Goal: Complete application form

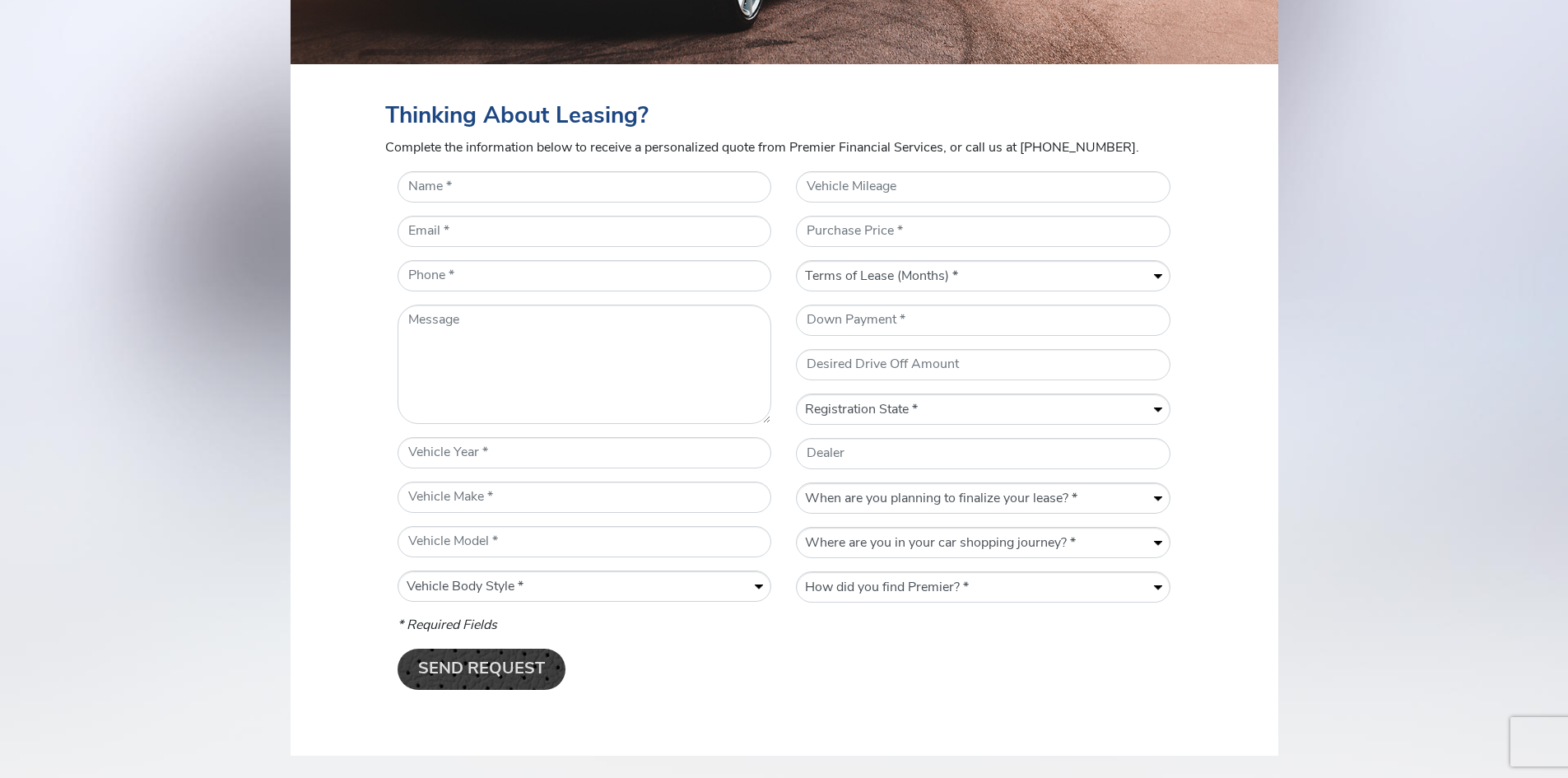
scroll to position [658, 0]
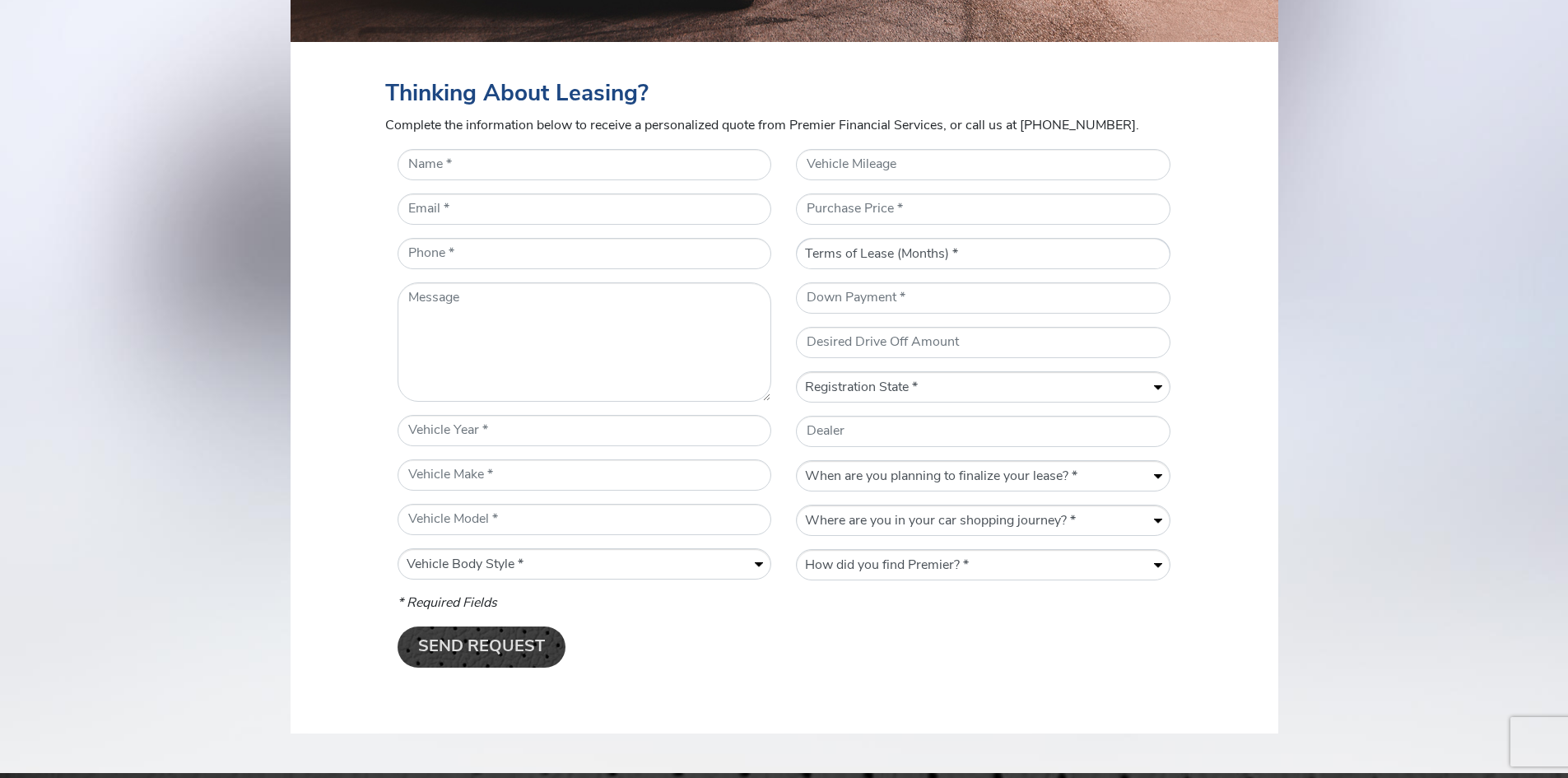
click at [937, 255] on select "Terms of Lease (Months) * 12 24 36 48 60" at bounding box center [983, 254] width 372 height 31
select select "36"
click at [797, 257] on select "Terms of Lease (Months) * 12 24 36 48 60" at bounding box center [983, 254] width 372 height 31
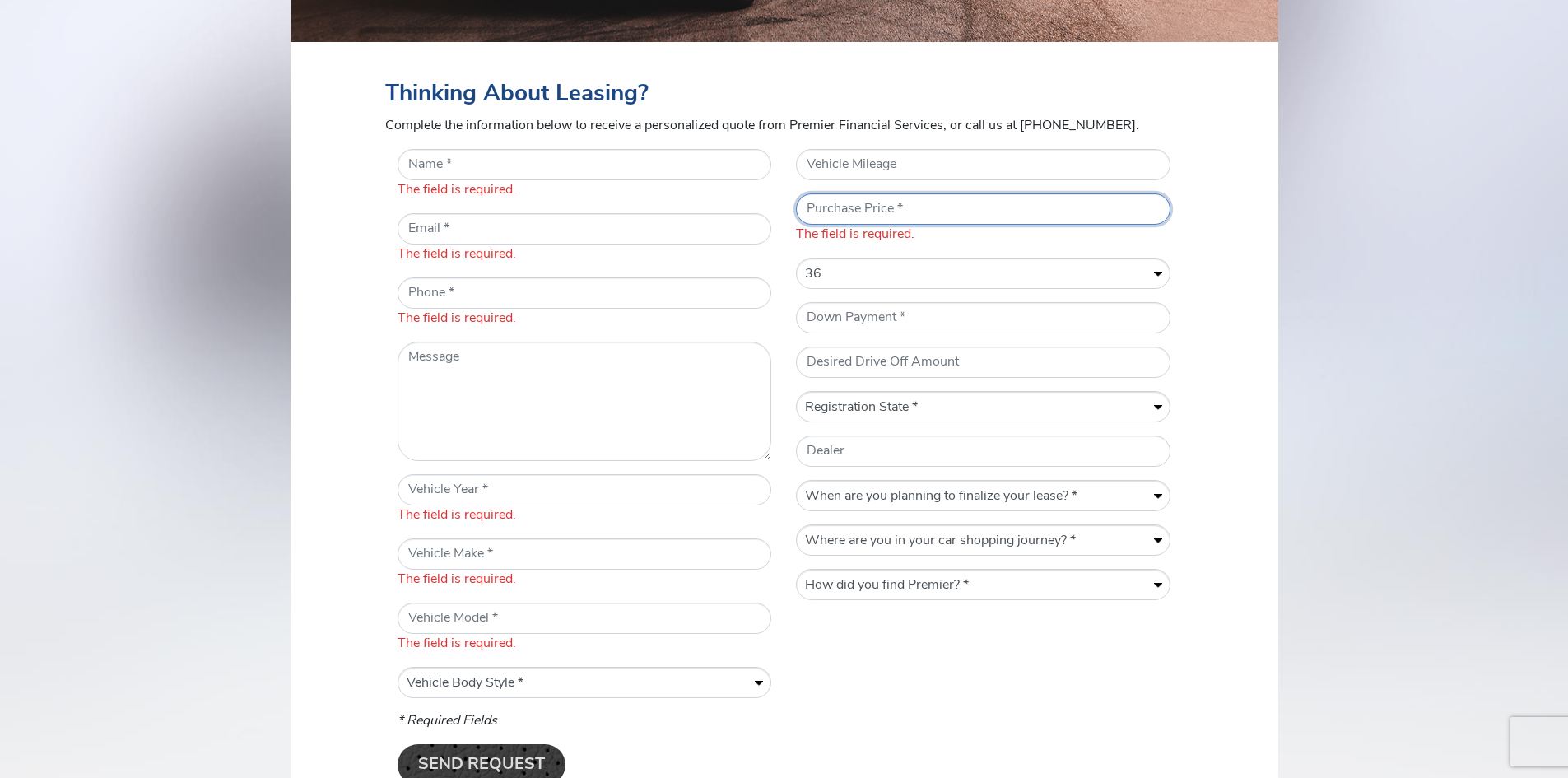
click at [862, 207] on input "* Purchase Price" at bounding box center [983, 209] width 374 height 31
type input "7995"
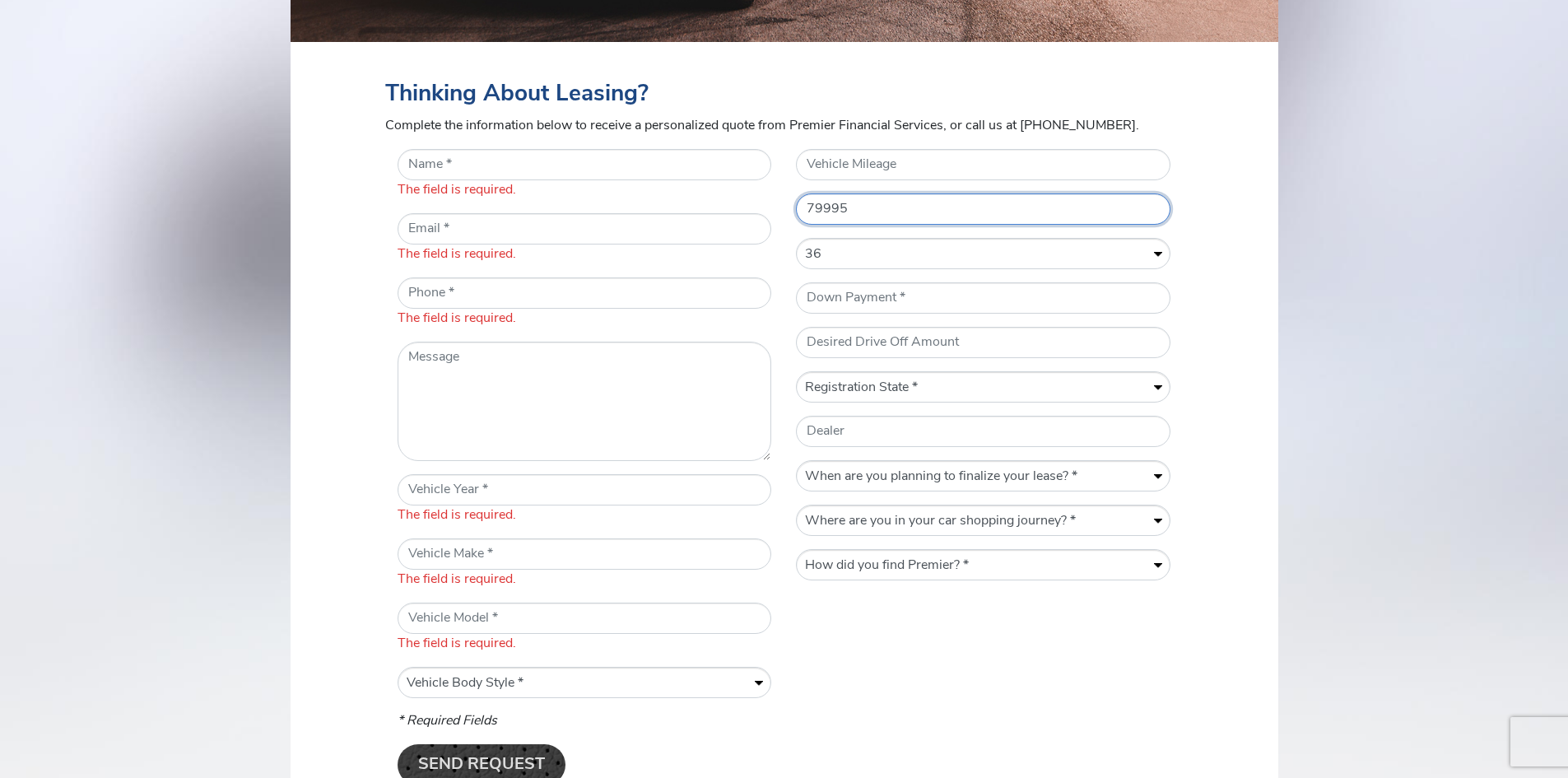
type input "79995"
click at [862, 161] on input "Vehicle Mileage" at bounding box center [983, 164] width 374 height 31
type input "15500"
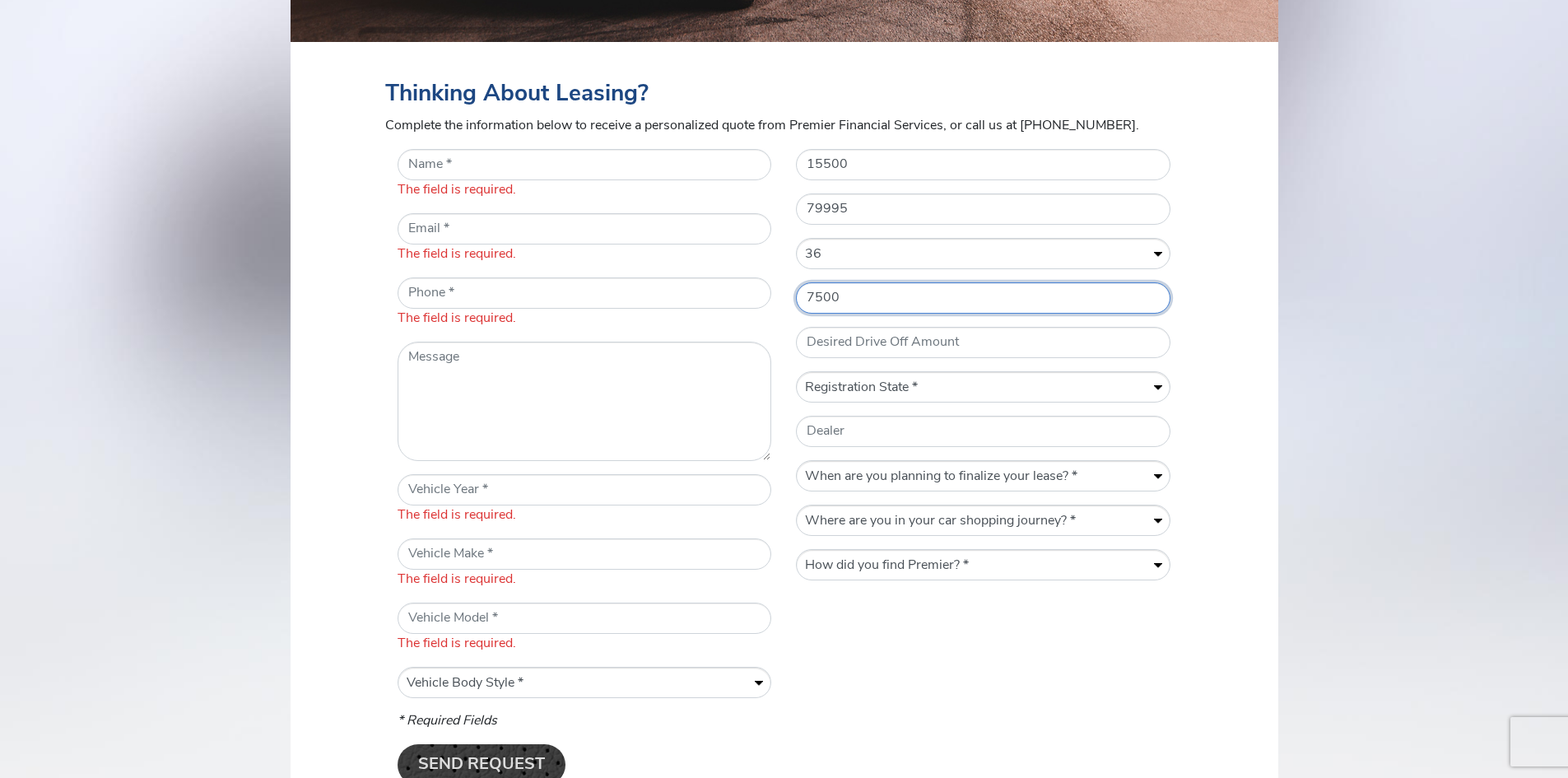
type input "7500"
click at [883, 392] on select "Registration State * [US_STATE] AK AZ AR CA CO [GEOGRAPHIC_DATA] [GEOGRAPHIC_DA…" at bounding box center [983, 388] width 372 height 31
select select "MT"
click at [797, 372] on select "Registration State * [US_STATE] AK AZ AR CA CO [GEOGRAPHIC_DATA] [GEOGRAPHIC_DA…" at bounding box center [983, 388] width 372 height 31
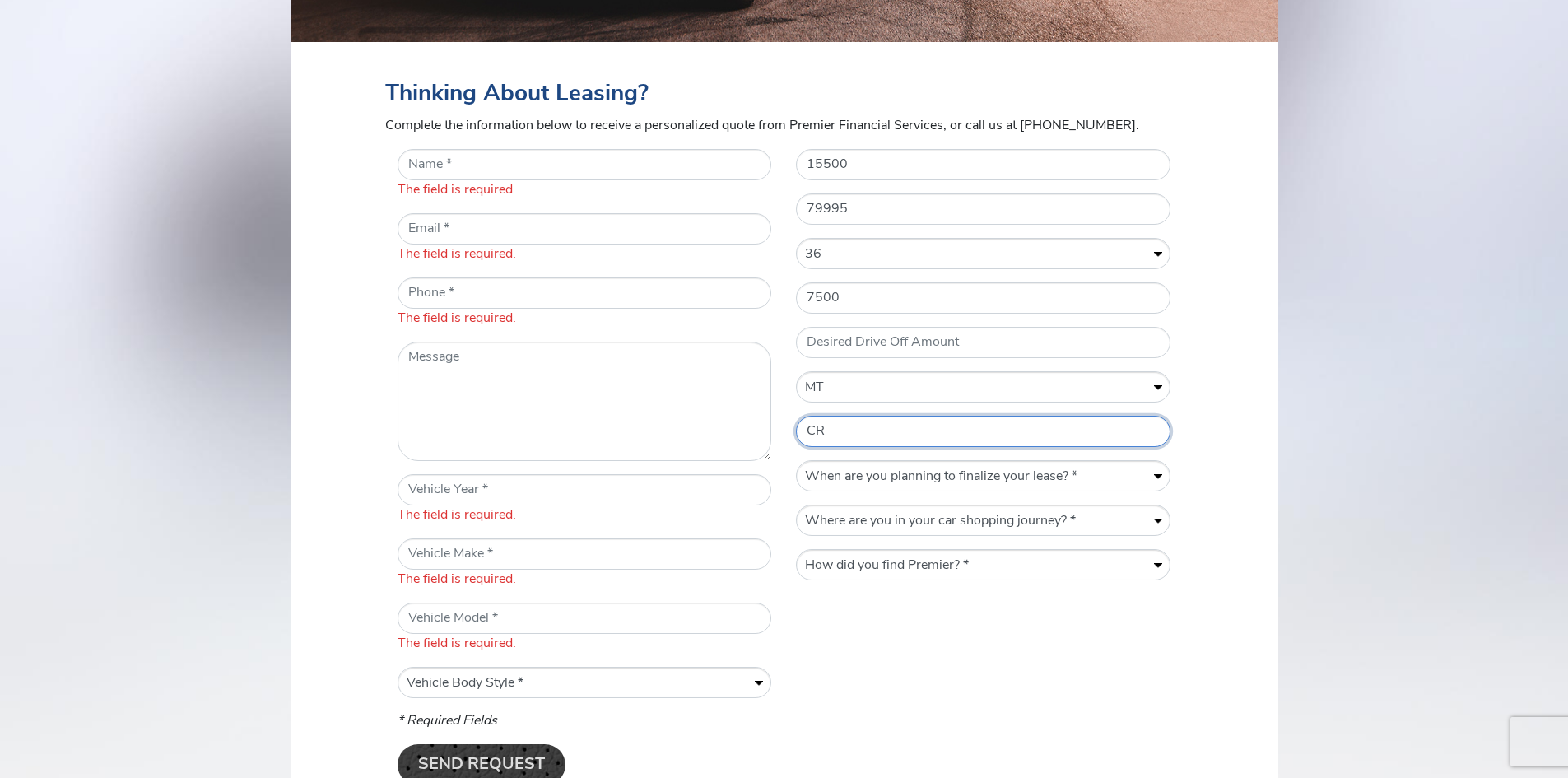
type input "C"
click at [951, 471] on select "When are you planning to finalize your lease? * Within a week Within a month [D…" at bounding box center [983, 476] width 372 height 31
select select "Within a month"
click at [797, 461] on select "When are you planning to finalize your lease? * Within a week Within a month [D…" at bounding box center [983, 476] width 372 height 31
click at [857, 527] on select "Where are you in your car shopping journey? * Gathering information Actively sh…" at bounding box center [983, 521] width 372 height 31
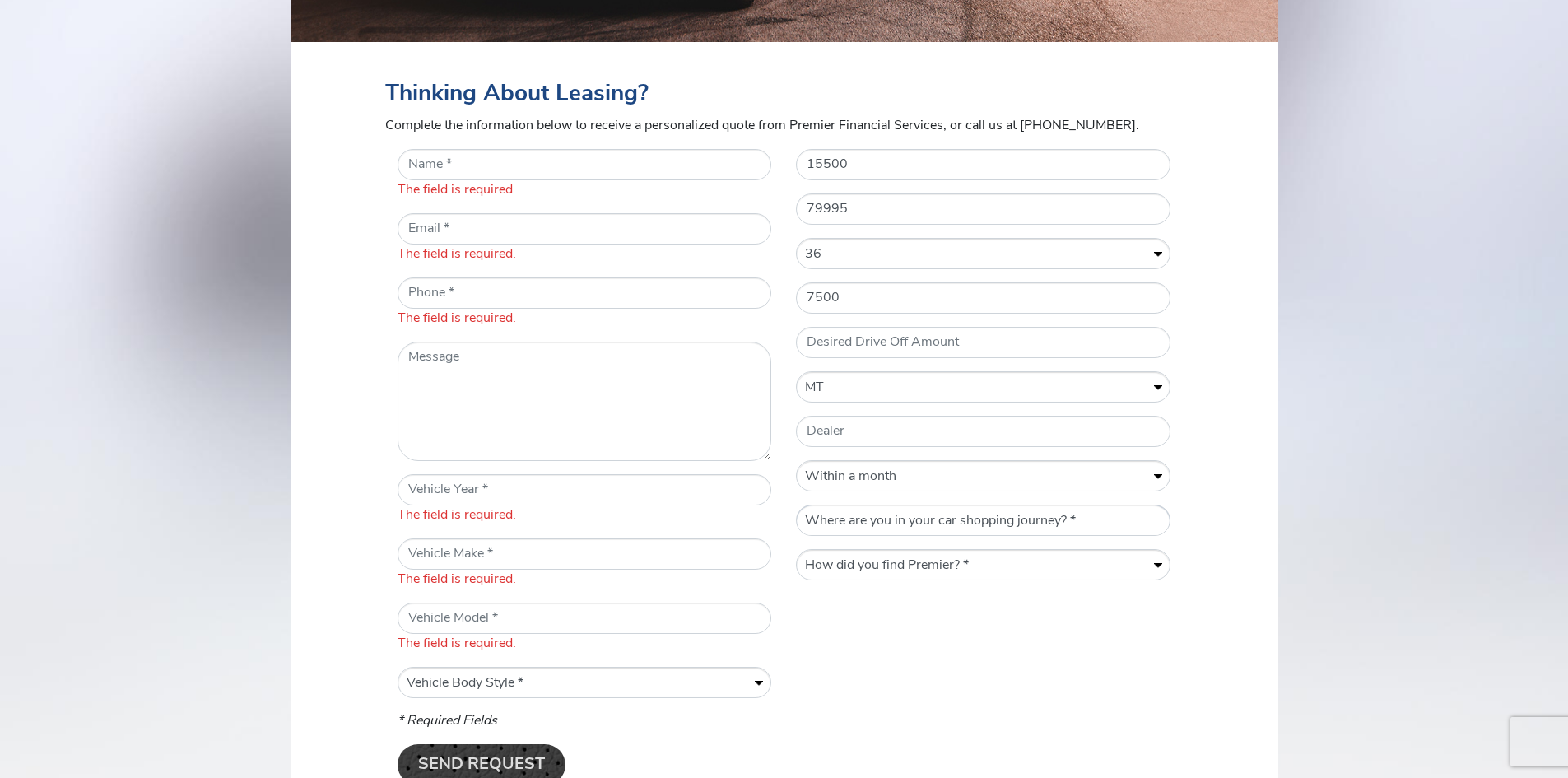
select select "Gathering information"
click at [797, 505] on select "Where are you in your car shopping journey? * Gathering information Actively sh…" at bounding box center [983, 521] width 372 height 31
click at [878, 570] on select "How did you find Premier? * Previously Quoted Previous Premier Customer VINwiki…" at bounding box center [983, 565] width 372 height 31
select select "Previously Quoted"
click at [797, 550] on select "How did you find Premier? * Previously Quoted Previous Premier Customer VINwiki…" at bounding box center [983, 565] width 372 height 31
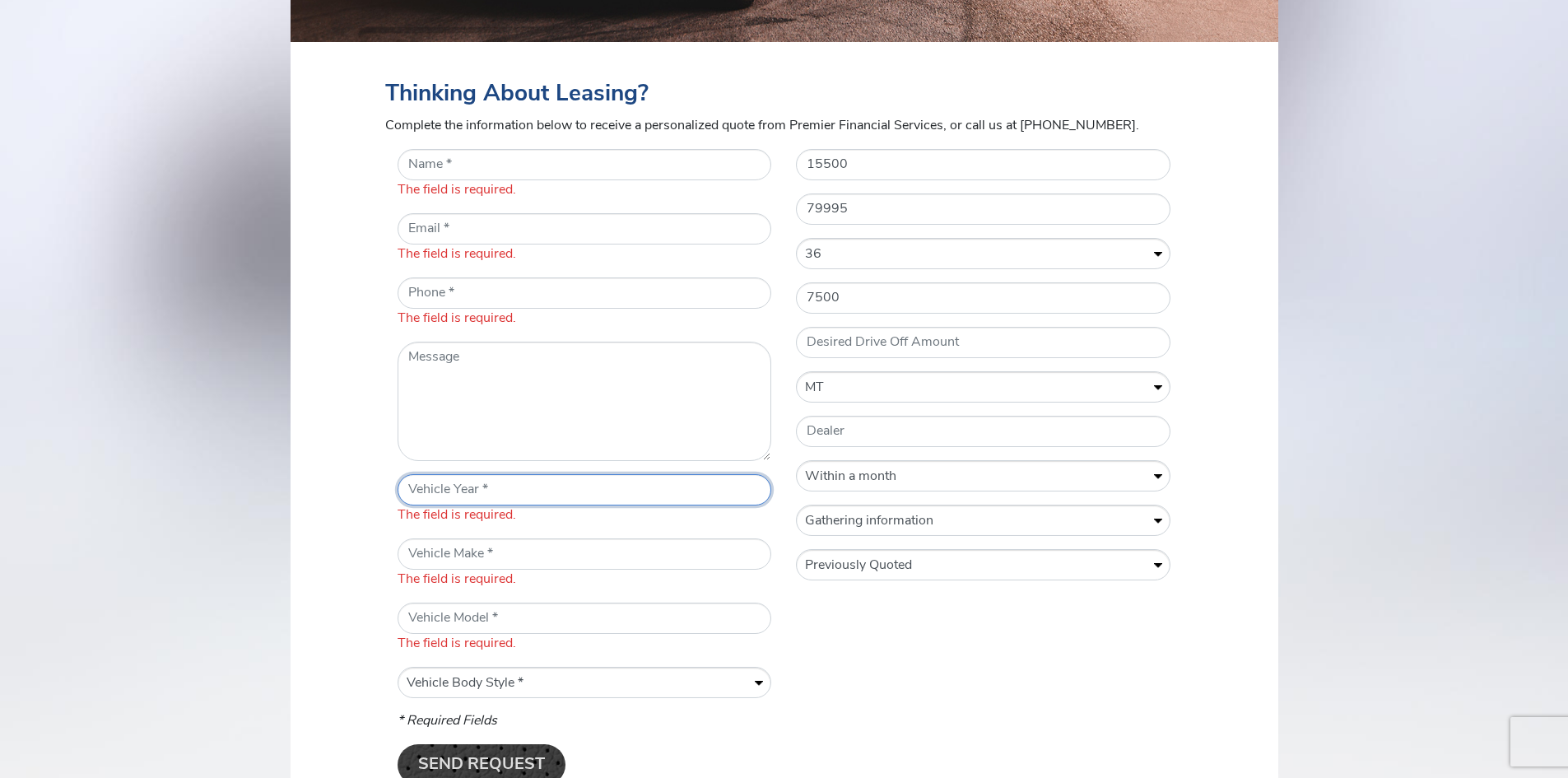
click at [484, 493] on input "* Vehicle Year" at bounding box center [584, 489] width 374 height 31
type input "2005"
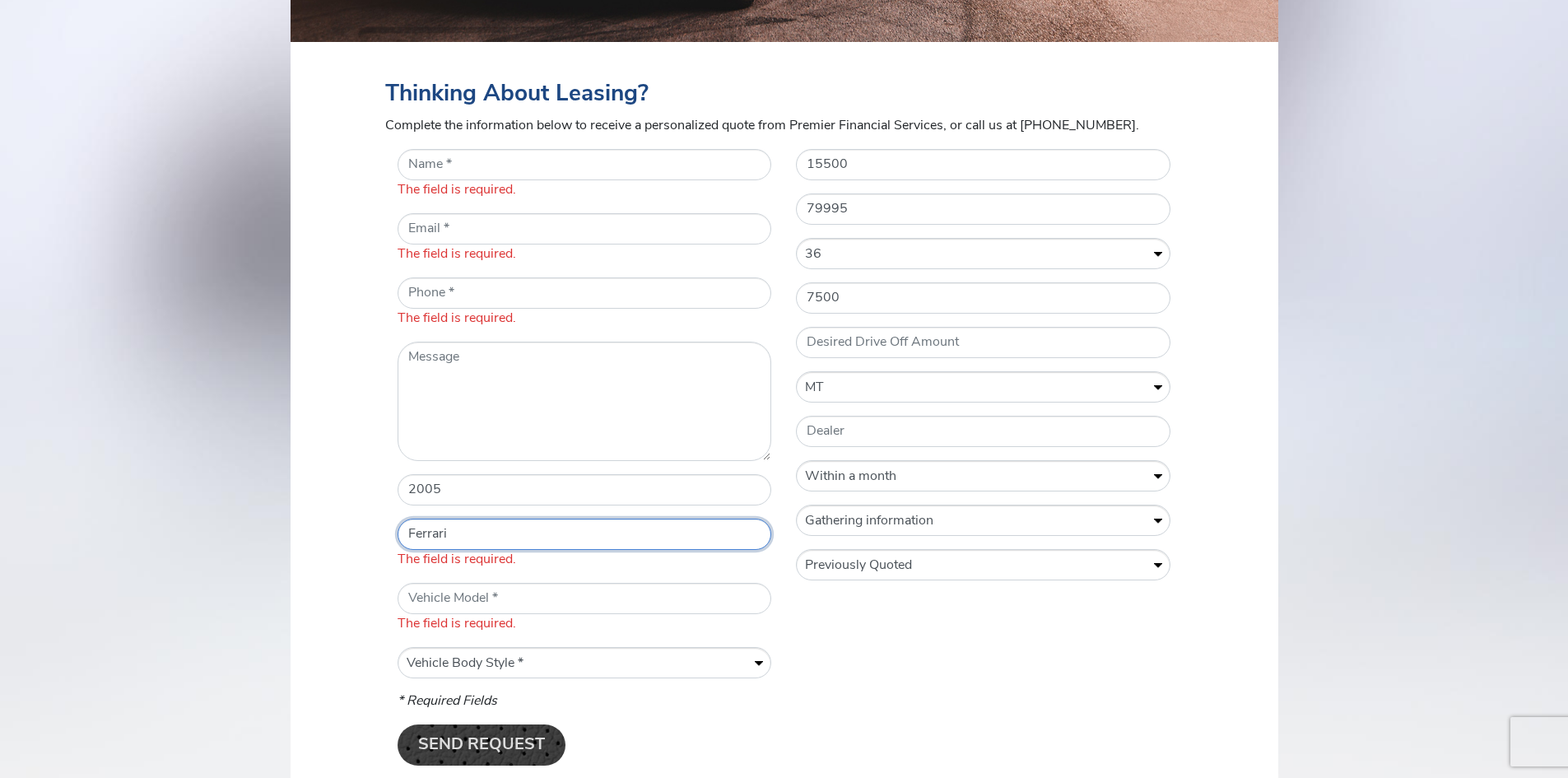
type input "Ferrari"
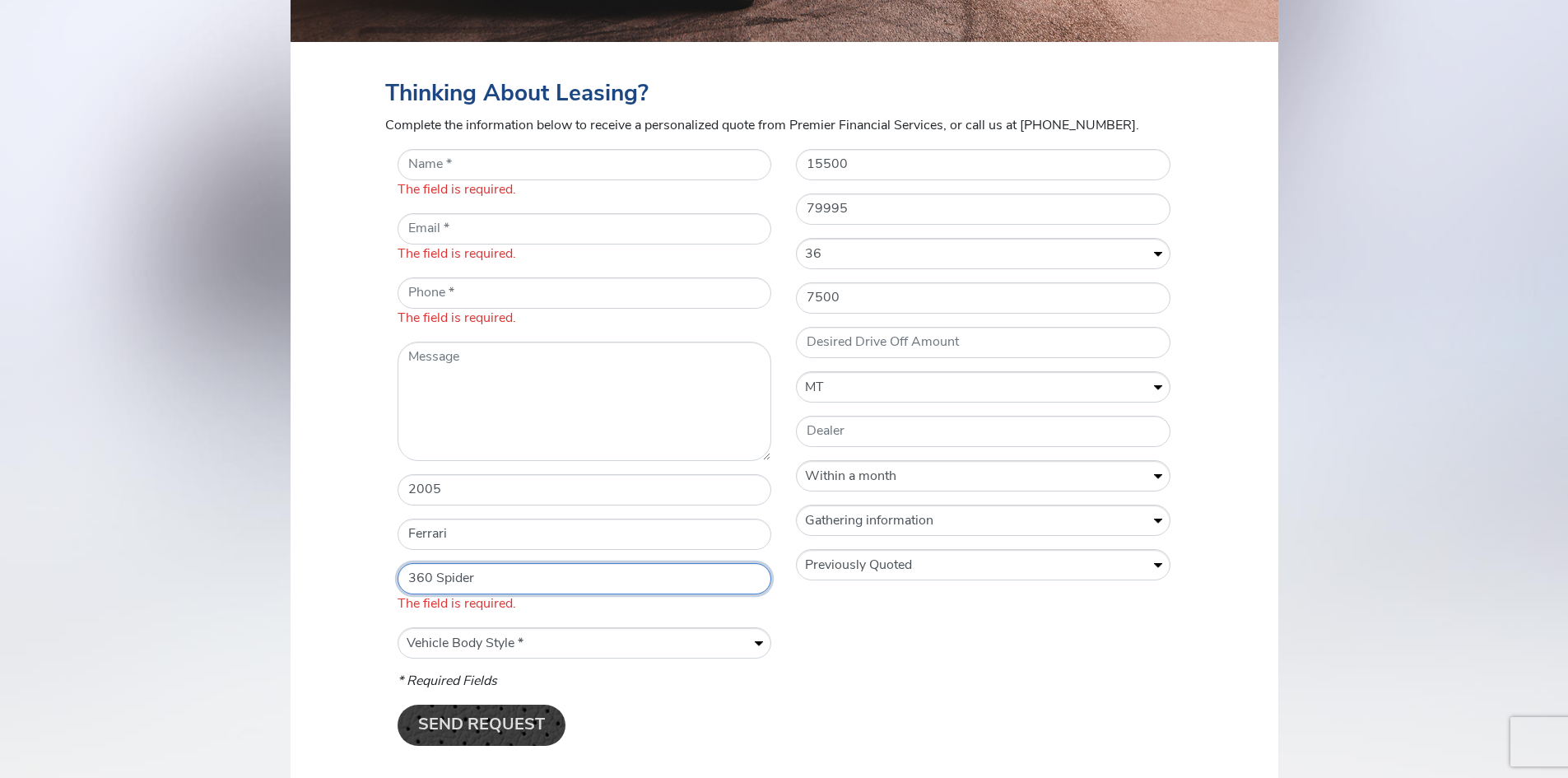
type input "360 Spider"
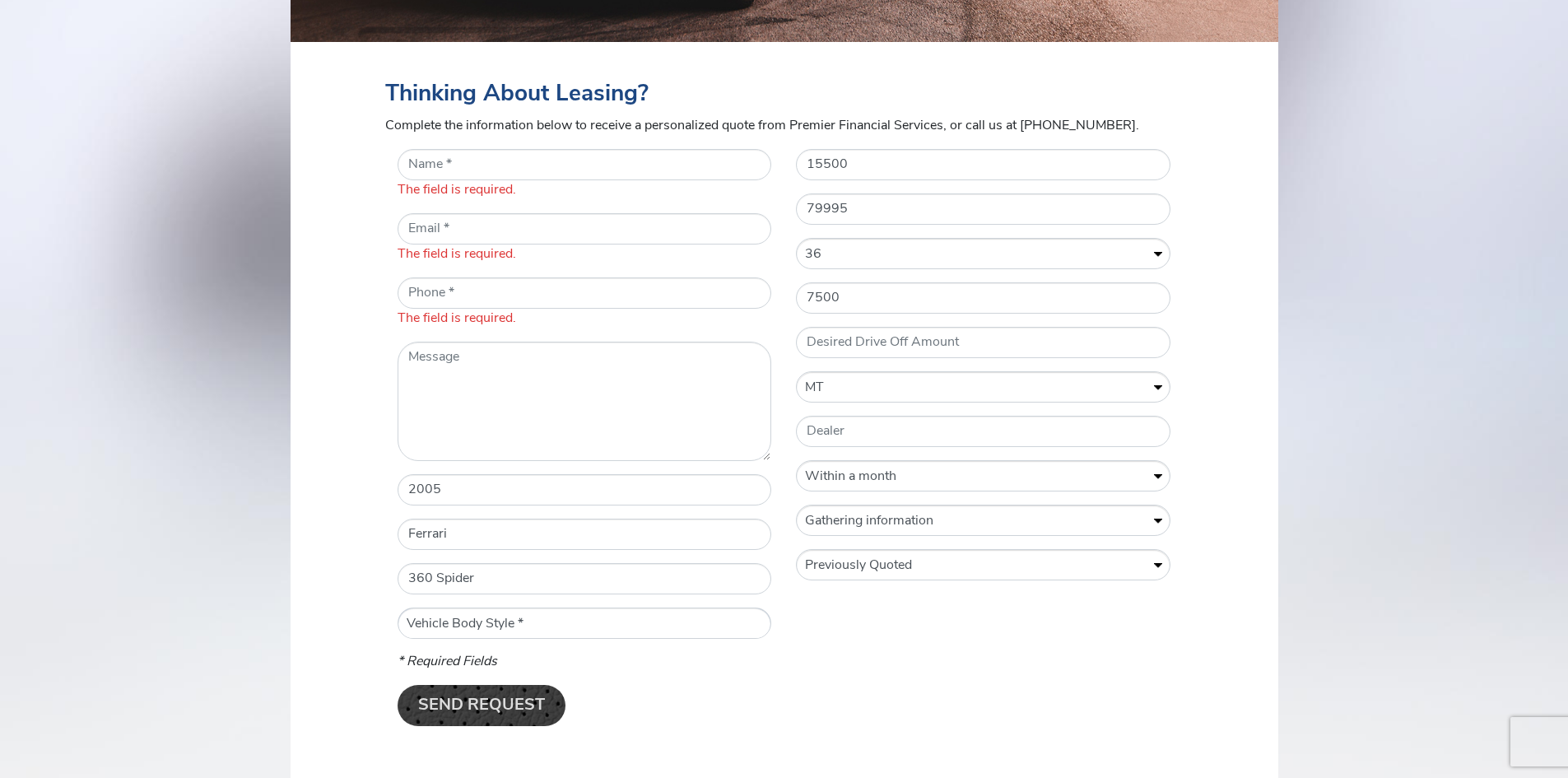
click at [538, 618] on select "Vehicle Body Style * Convertible Coupe Sedan SUV" at bounding box center [584, 623] width 372 height 31
select select "Convertible"
click at [398, 608] on select "Vehicle Body Style * Convertible Coupe Sedan SUV" at bounding box center [584, 623] width 372 height 31
click at [429, 155] on input "* Name" at bounding box center [584, 164] width 374 height 31
type input "[PERSON_NAME]"
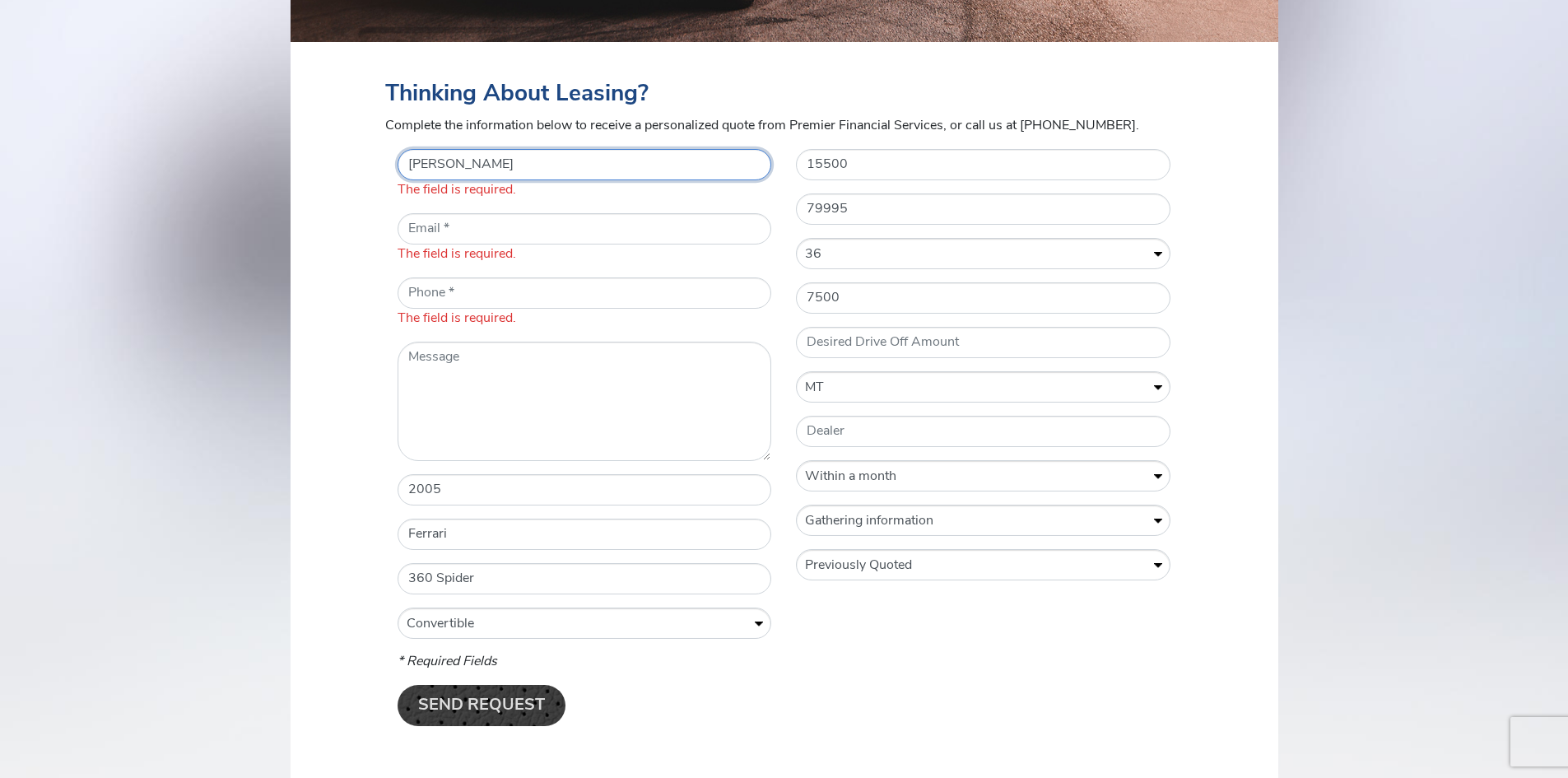
type input "[EMAIL_ADDRESS][DOMAIN_NAME]"
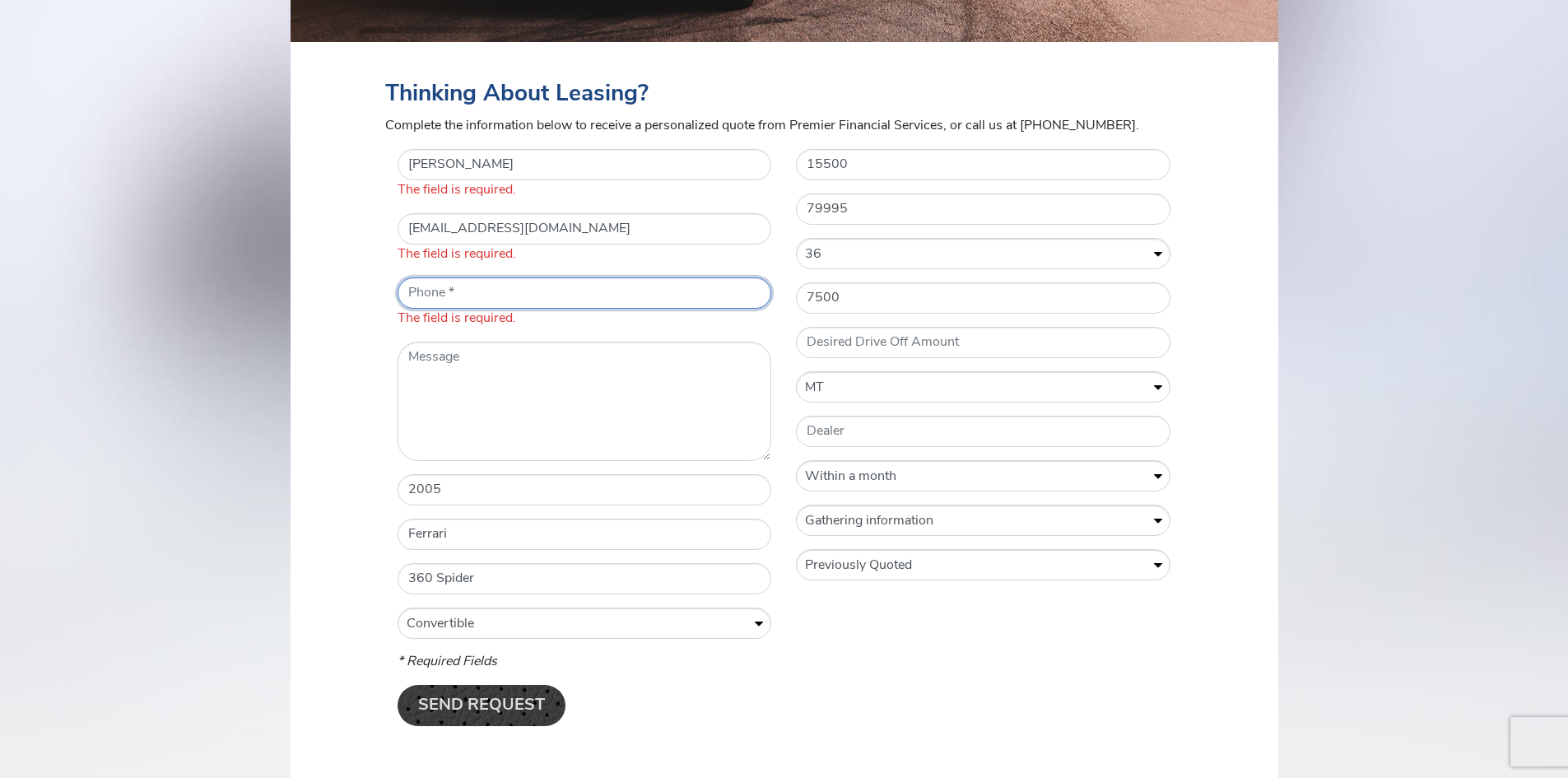
type input "8015584059"
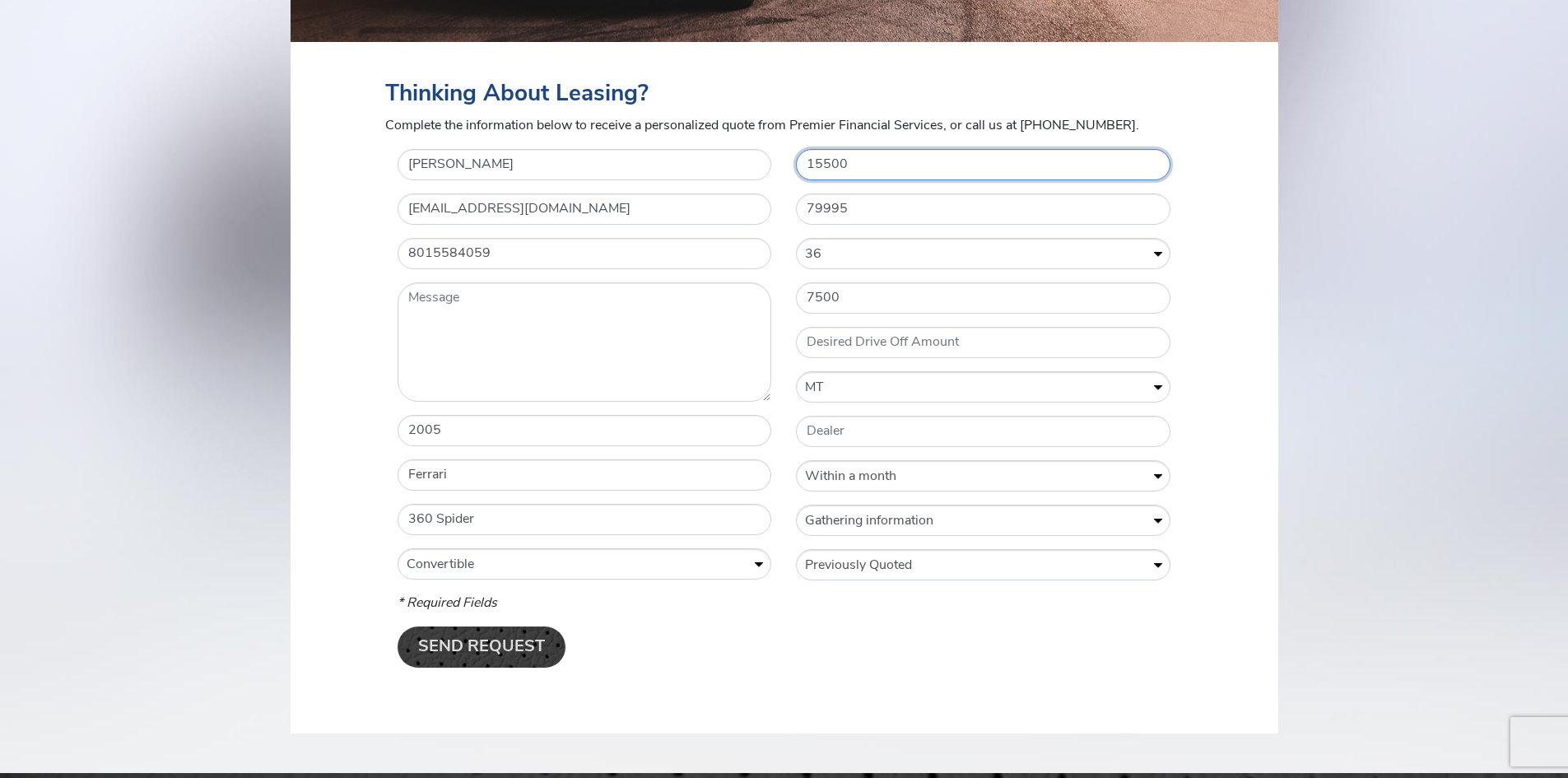
click at [870, 174] on input "15500" at bounding box center [983, 164] width 374 height 31
type input "1"
type input "15500"
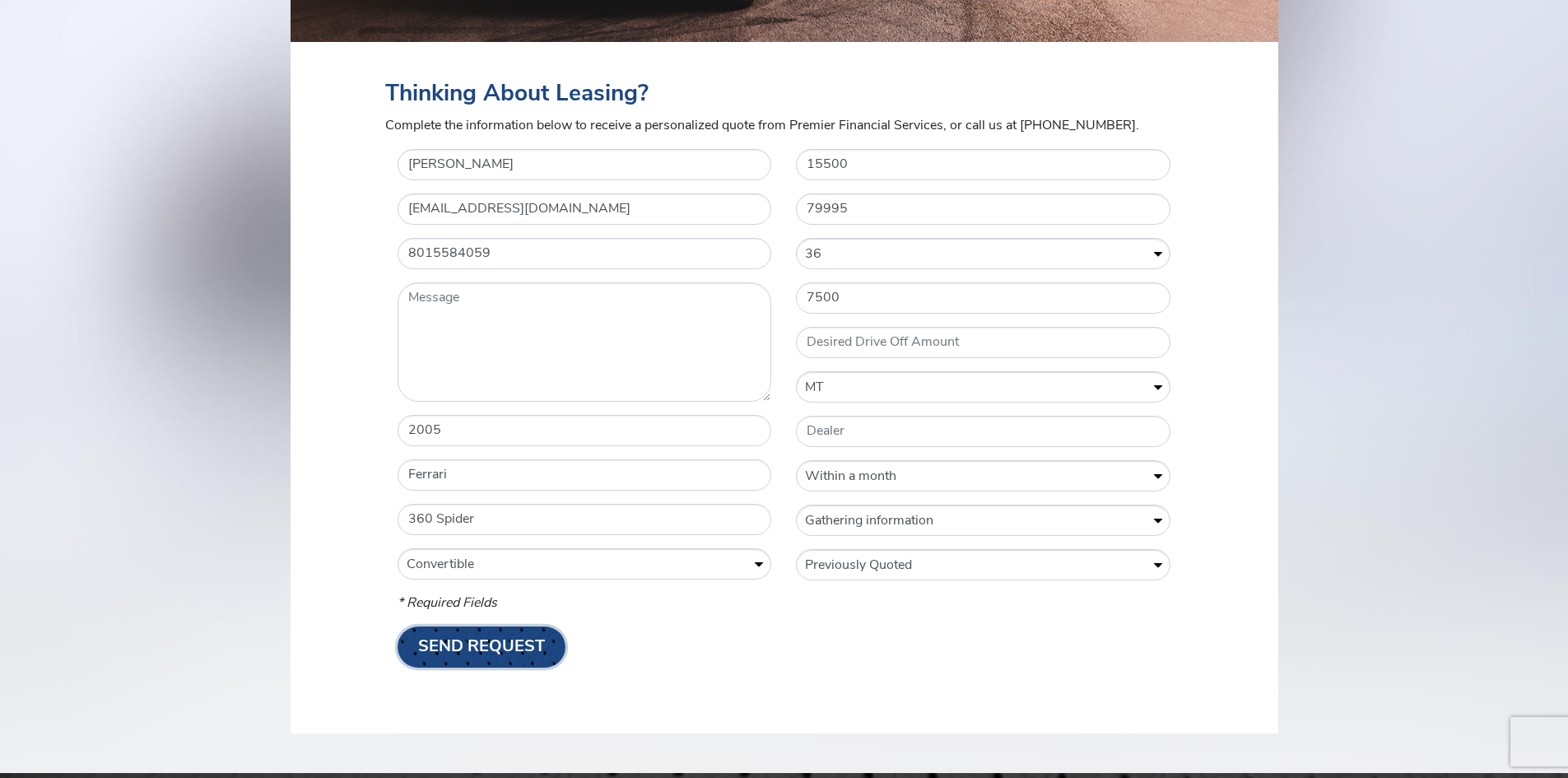
click at [471, 652] on input "Send Request" at bounding box center [481, 646] width 168 height 41
